Goal: Task Accomplishment & Management: Manage account settings

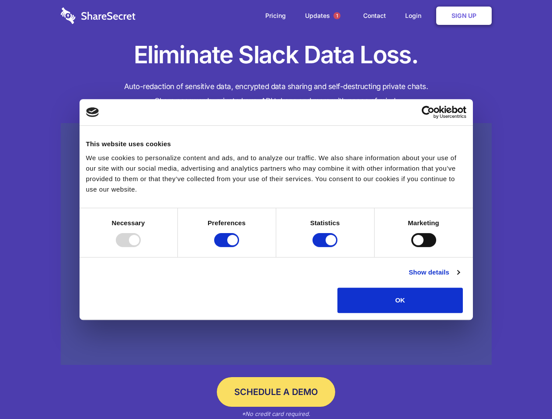
click at [141, 247] on div at bounding box center [128, 240] width 25 height 14
click at [239, 247] on input "Preferences" at bounding box center [226, 240] width 25 height 14
checkbox input "false"
click at [326, 247] on input "Statistics" at bounding box center [324, 240] width 25 height 14
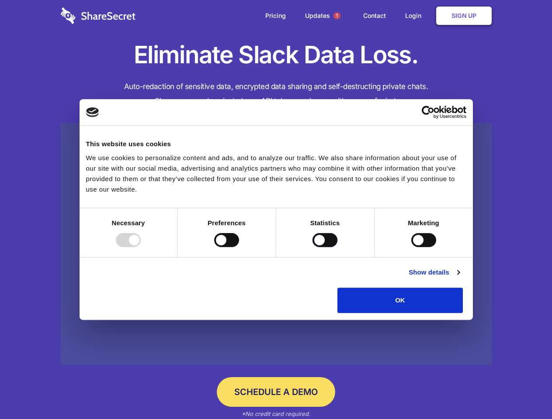
checkbox input "false"
click at [411, 247] on input "Marketing" at bounding box center [423, 240] width 25 height 14
checkbox input "true"
click at [459, 278] on link "Show details" at bounding box center [433, 272] width 51 height 10
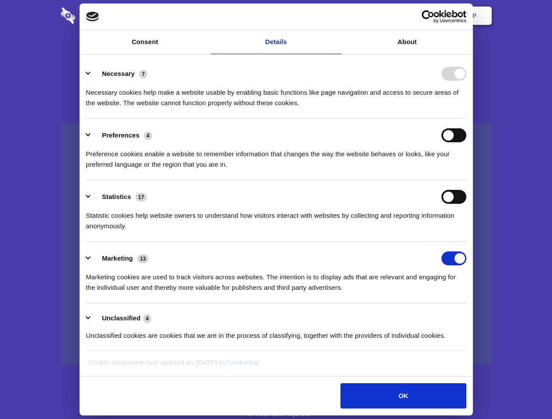
click at [466, 119] on li "Necessary 7 Necessary cookies help make a website usable by enabling basic func…" at bounding box center [276, 88] width 380 height 62
